Goal: Browse casually

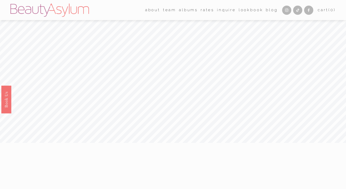
click at [185, 10] on link "albums" at bounding box center [188, 10] width 19 height 8
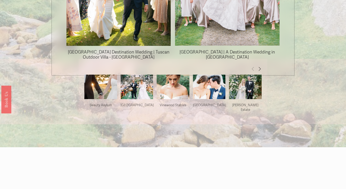
scroll to position [461, 0]
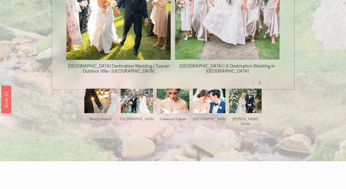
click at [208, 106] on img at bounding box center [209, 106] width 33 height 43
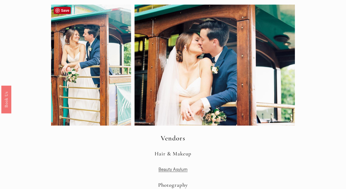
scroll to position [1737, 0]
